Goal: Task Accomplishment & Management: Use online tool/utility

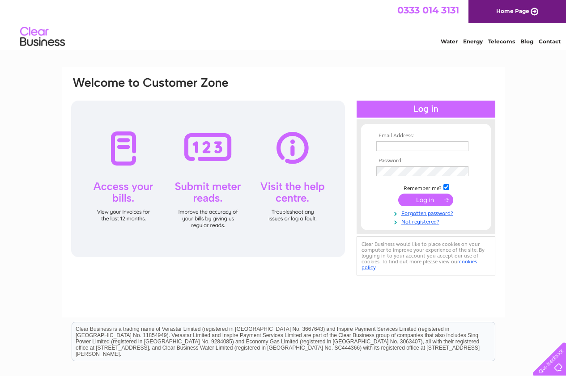
type input "bordersgunroom@yahoo.co.uk"
click at [437, 202] on input "submit" at bounding box center [425, 200] width 55 height 13
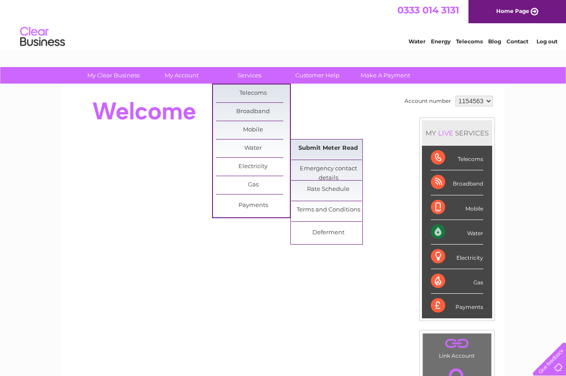
click at [337, 148] on link "Submit Meter Read" at bounding box center [328, 149] width 74 height 18
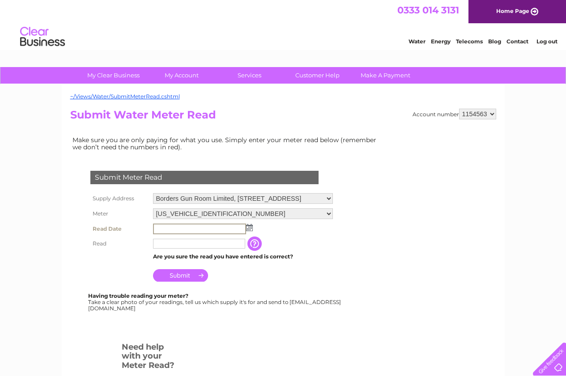
click at [195, 228] on input "text" at bounding box center [199, 229] width 93 height 11
click at [248, 228] on img at bounding box center [248, 227] width 7 height 7
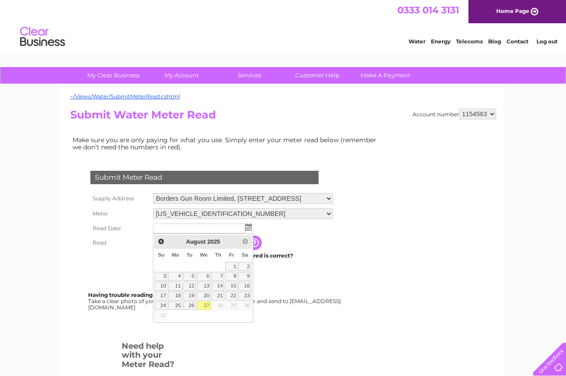
click at [200, 307] on link "27" at bounding box center [204, 306] width 14 height 9
type input "2025/08/27"
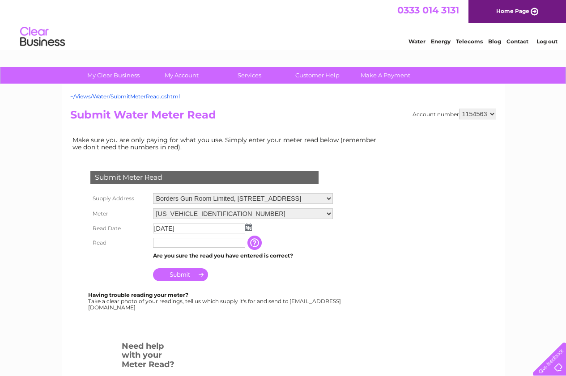
click at [166, 242] on input "text" at bounding box center [199, 243] width 92 height 10
type input "76"
click at [185, 275] on input "Submit" at bounding box center [180, 275] width 55 height 13
